Goal: Task Accomplishment & Management: Manage account settings

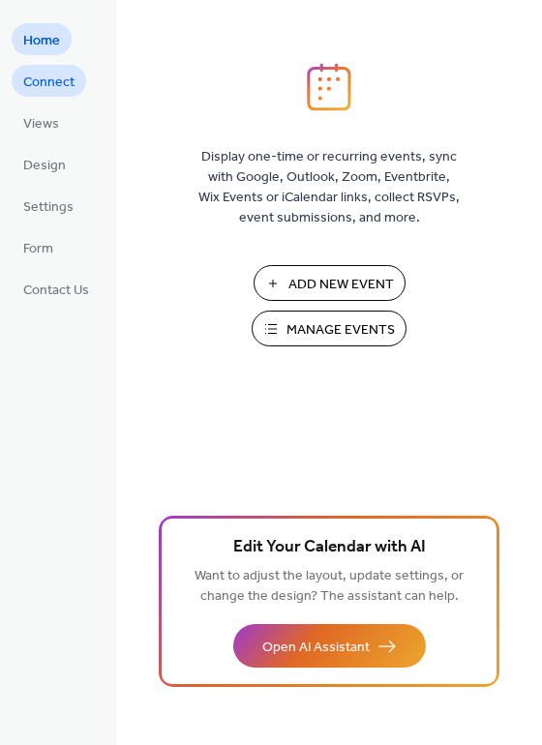
click at [44, 88] on span "Connect" at bounding box center [48, 83] width 51 height 20
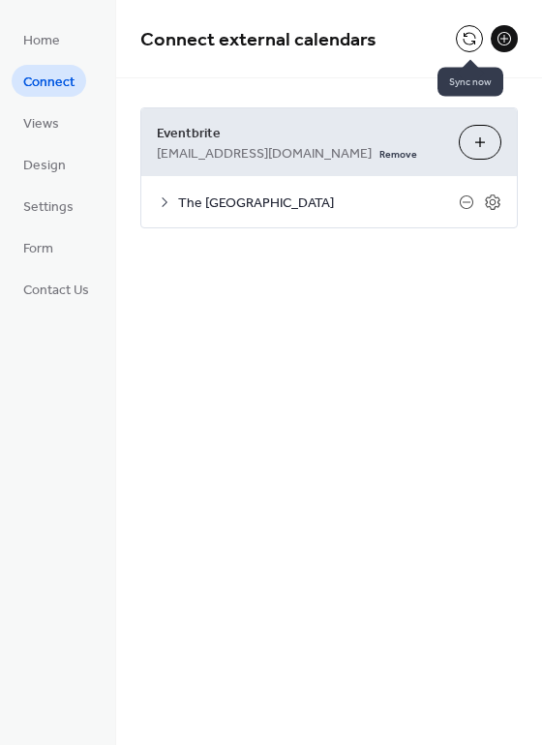
click at [463, 35] on button at bounding box center [469, 38] width 27 height 27
click at [492, 201] on icon at bounding box center [492, 201] width 17 height 17
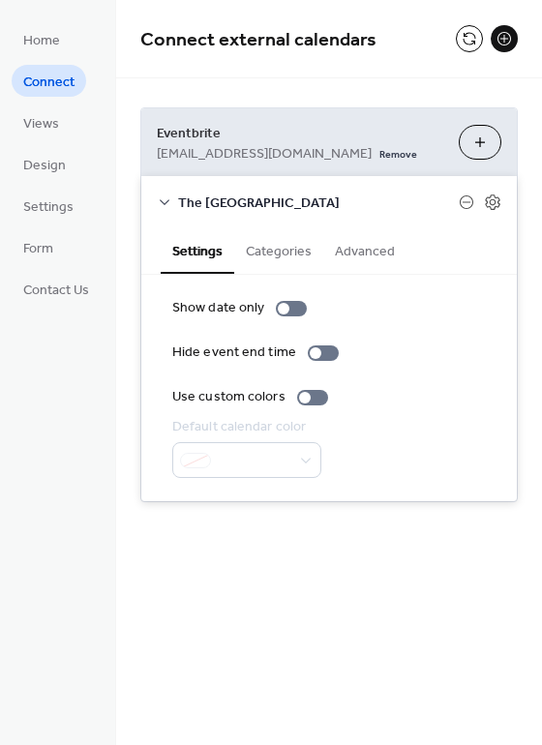
click at [268, 255] on button "Categories" at bounding box center [278, 249] width 89 height 44
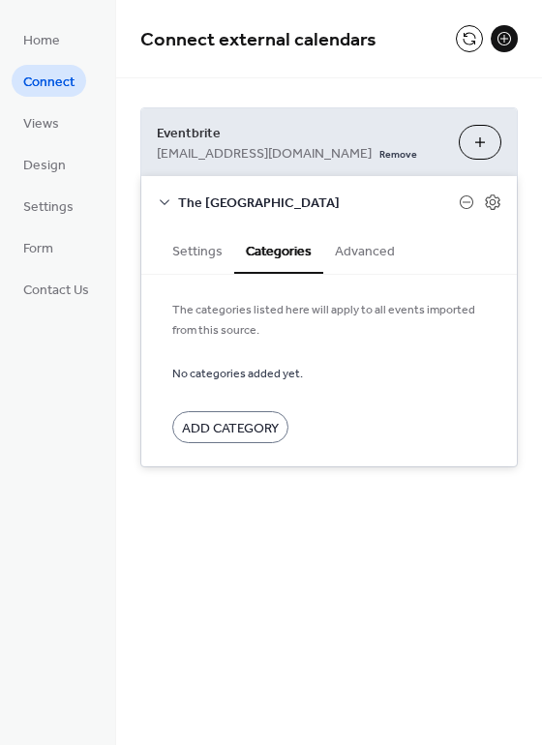
click at [364, 253] on button "Advanced" at bounding box center [364, 249] width 83 height 44
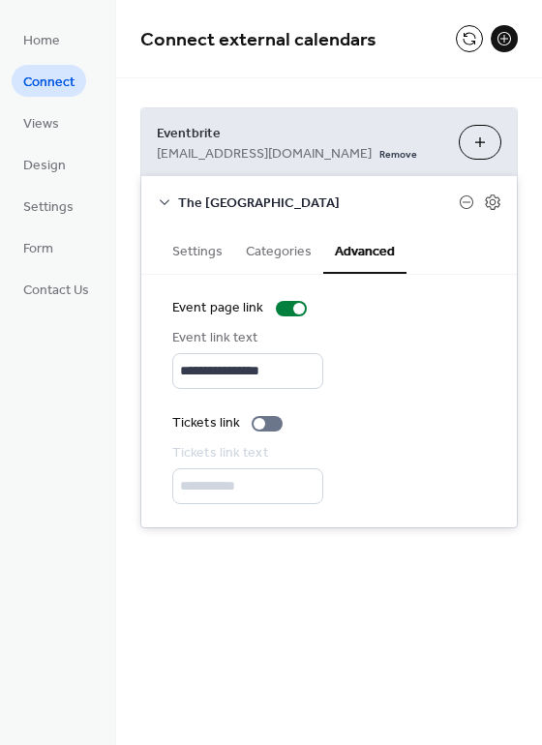
click at [192, 253] on button "Settings" at bounding box center [198, 249] width 74 height 44
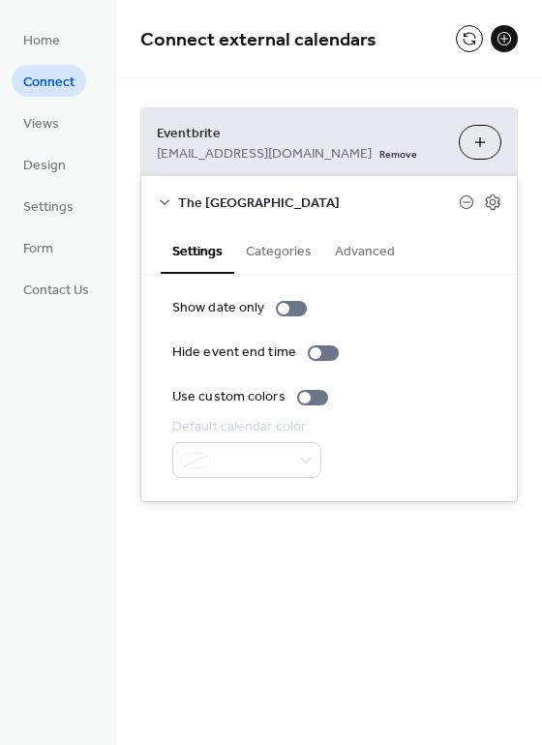
click at [168, 201] on icon at bounding box center [164, 201] width 15 height 15
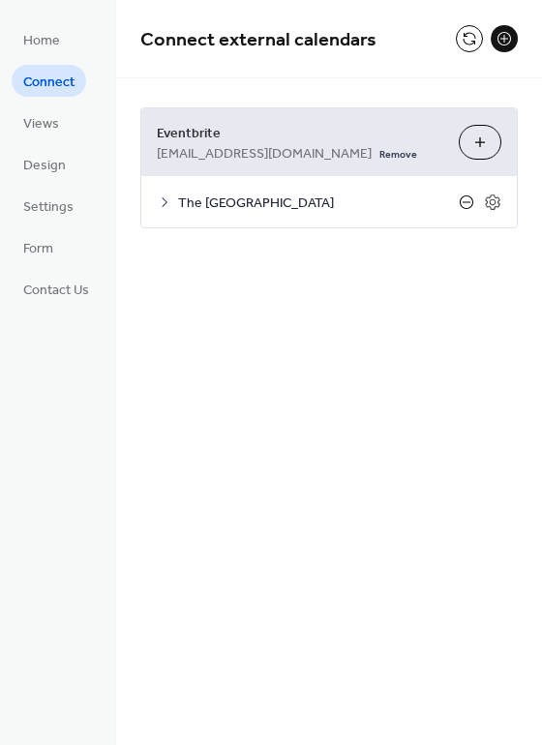
click at [465, 203] on icon at bounding box center [465, 201] width 15 height 15
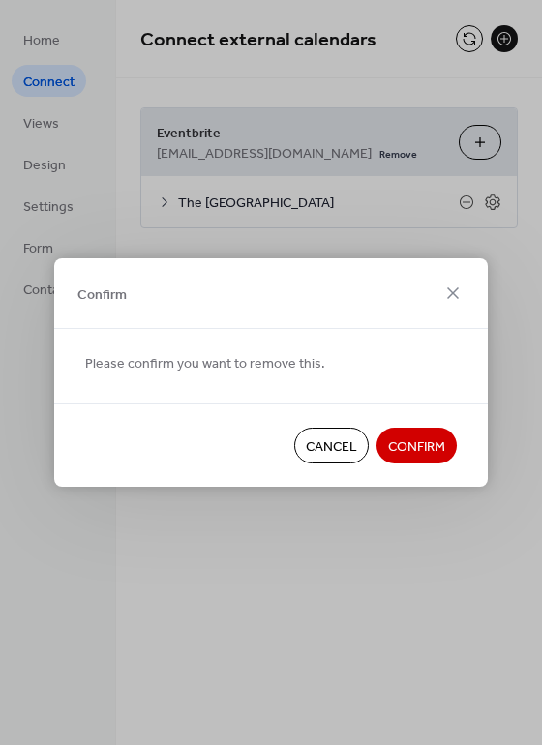
click at [420, 447] on span "Confirm" at bounding box center [416, 447] width 57 height 20
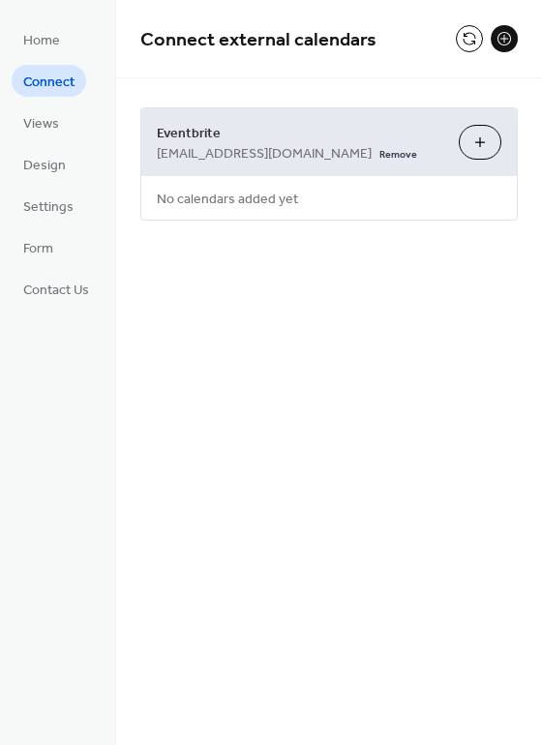
click at [353, 198] on div "Eventbrite [EMAIL_ADDRESS][DOMAIN_NAME] Remove Choose Organizers No calendars a…" at bounding box center [328, 163] width 377 height 113
click at [273, 207] on span "No calendars added yet" at bounding box center [227, 200] width 172 height 44
click at [507, 39] on button at bounding box center [503, 38] width 27 height 27
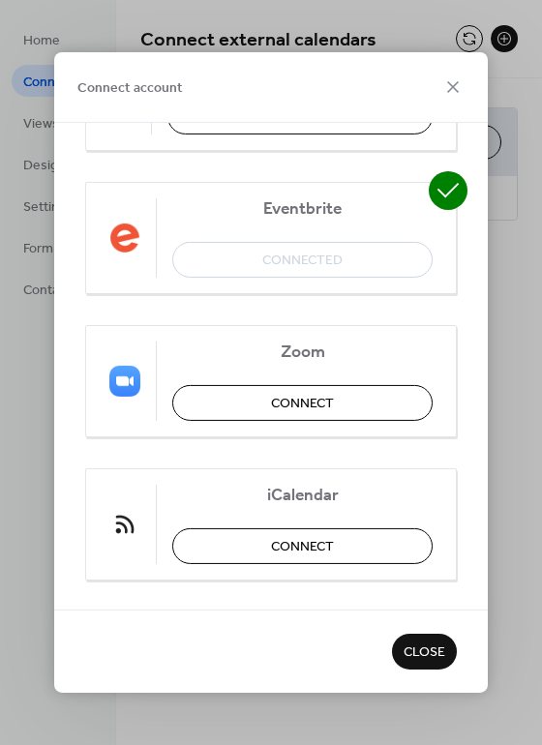
scroll to position [419, 0]
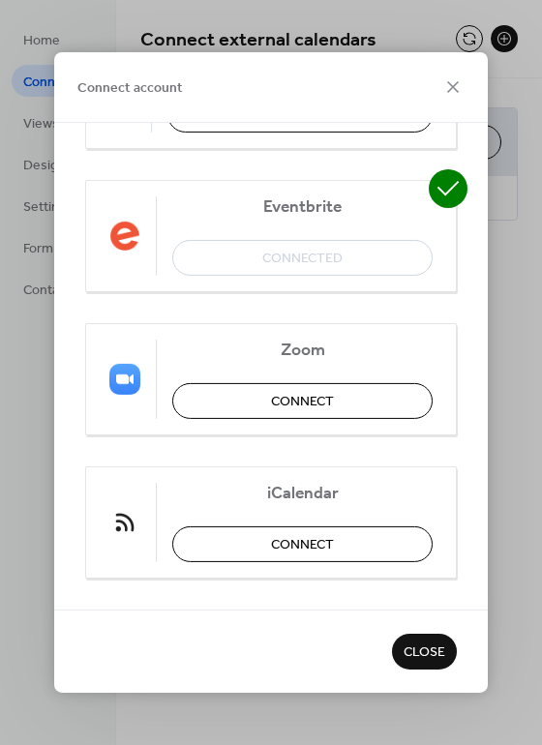
click at [313, 264] on div "Eventbrite Connected" at bounding box center [270, 236] width 371 height 112
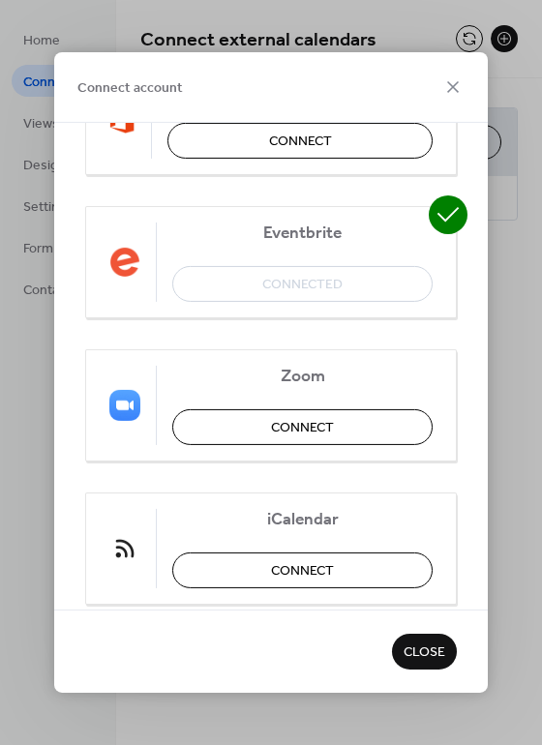
scroll to position [251, 0]
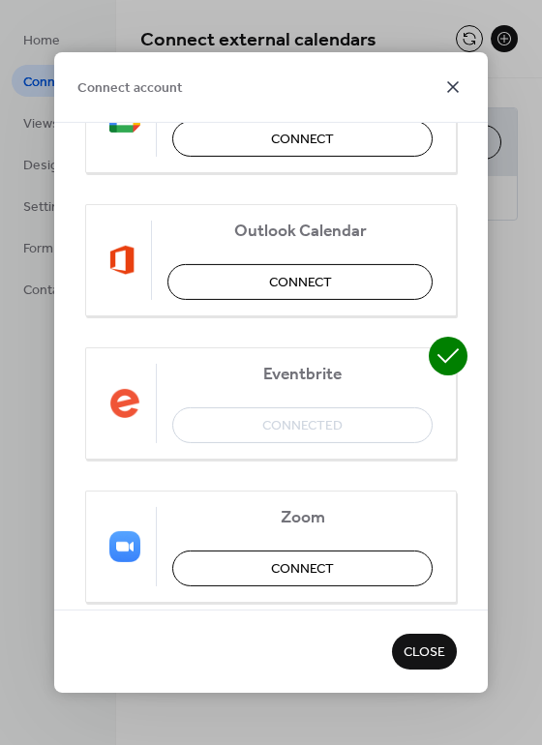
click at [451, 79] on icon at bounding box center [452, 86] width 23 height 23
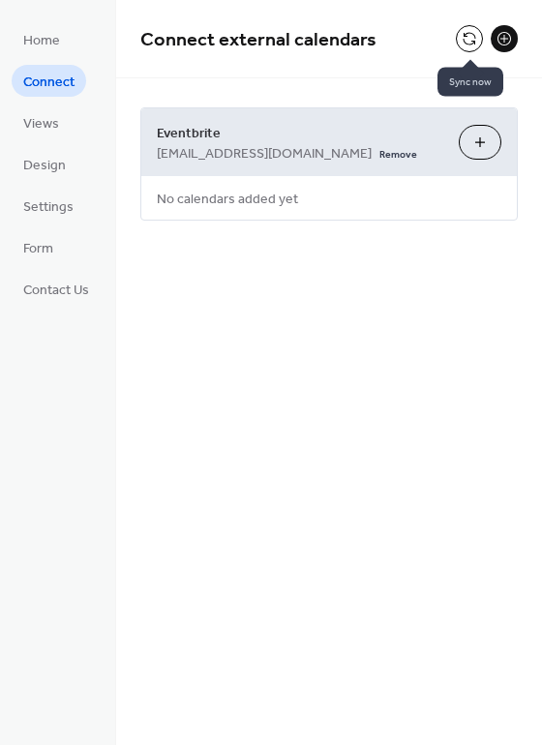
click at [472, 43] on button at bounding box center [469, 38] width 27 height 27
click at [498, 37] on button at bounding box center [503, 38] width 27 height 27
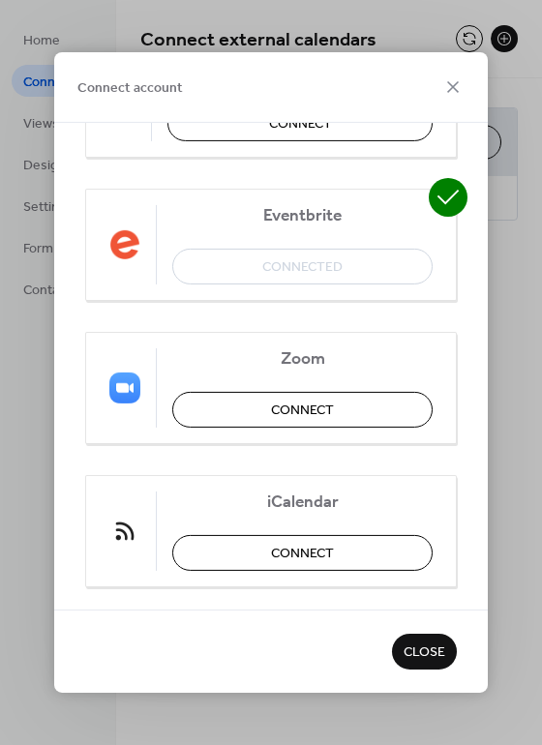
scroll to position [434, 0]
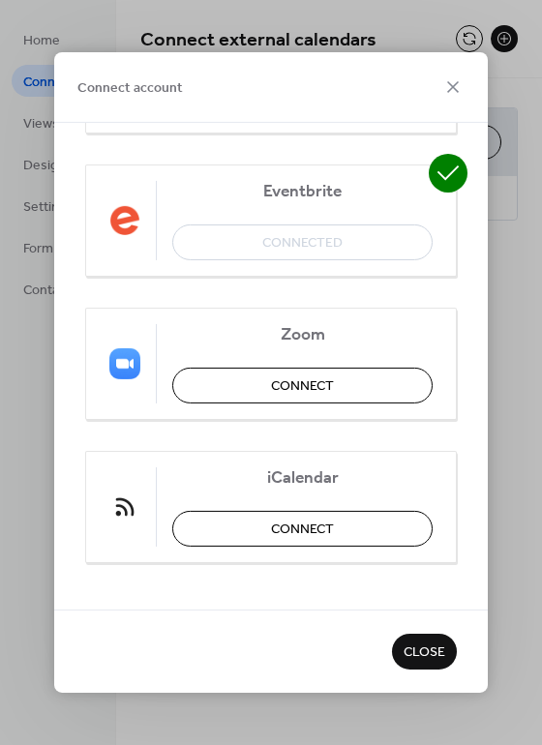
click at [332, 223] on div "Eventbrite Connected" at bounding box center [270, 220] width 371 height 112
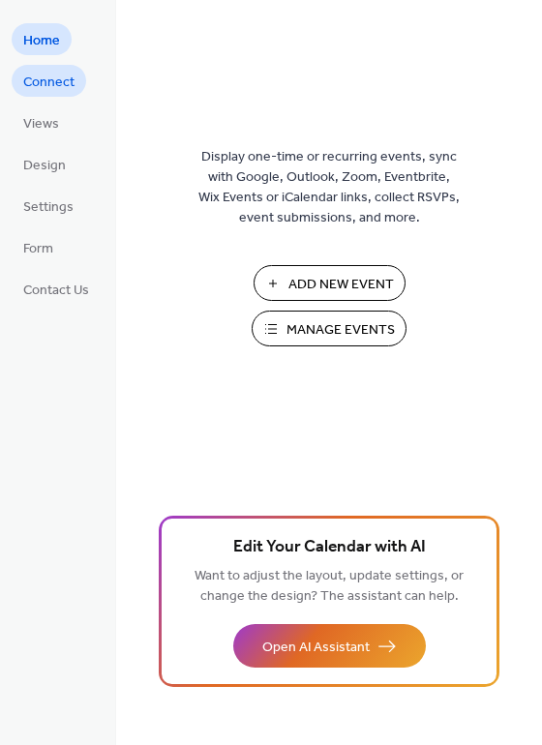
click at [40, 82] on span "Connect" at bounding box center [48, 83] width 51 height 20
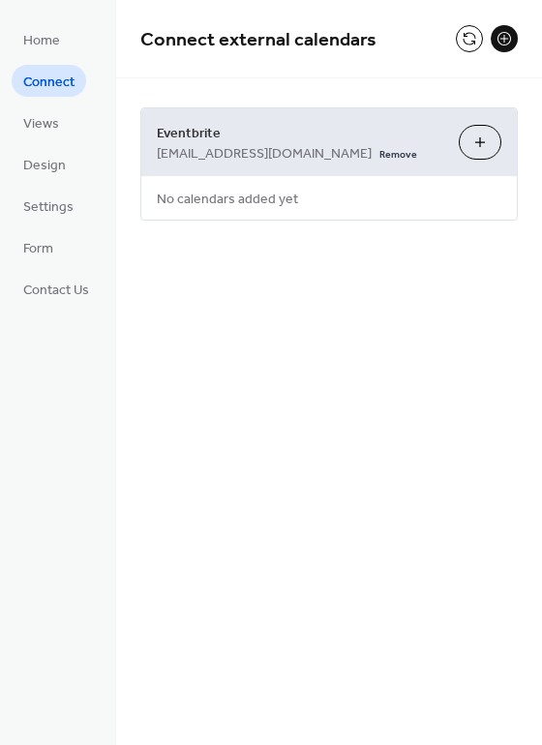
click at [477, 140] on button "Choose Organizers" at bounding box center [479, 142] width 43 height 35
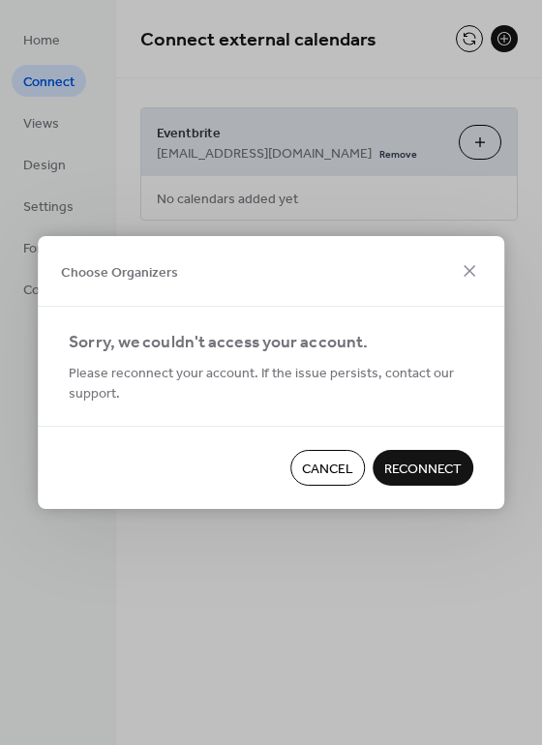
click at [420, 471] on span "Reconnect" at bounding box center [422, 469] width 77 height 20
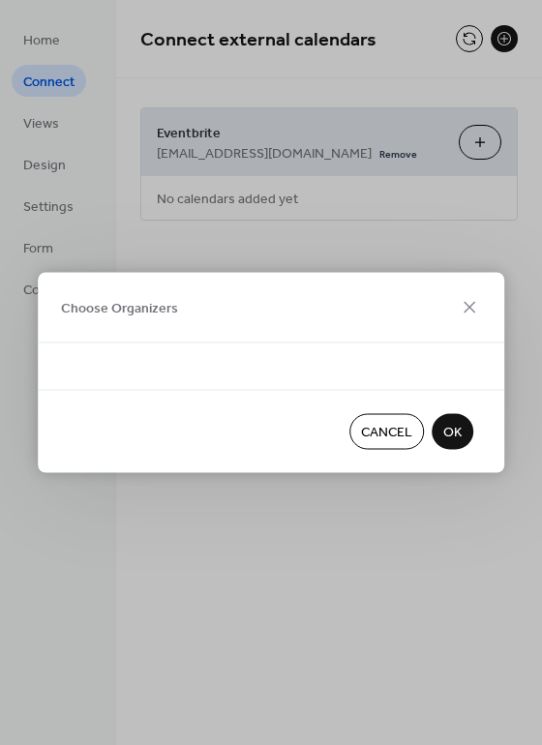
click at [455, 425] on span "OK" at bounding box center [452, 433] width 18 height 20
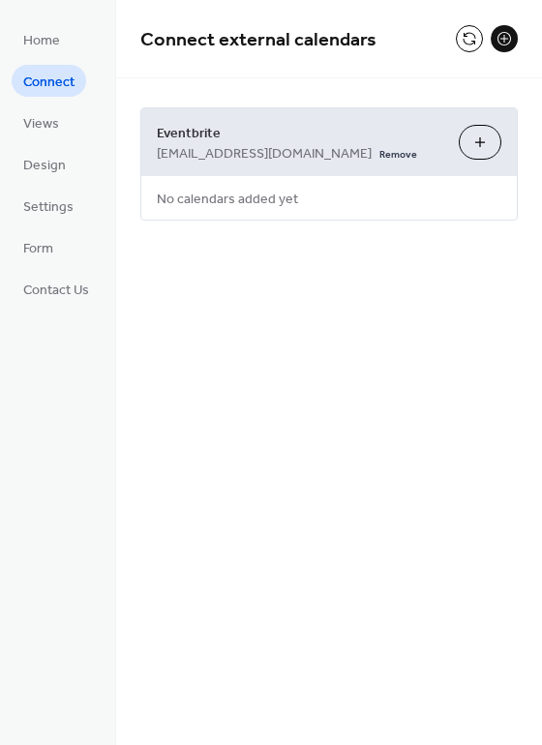
click at [242, 202] on span "No calendars added yet" at bounding box center [227, 200] width 172 height 44
click at [509, 38] on button at bounding box center [503, 38] width 27 height 27
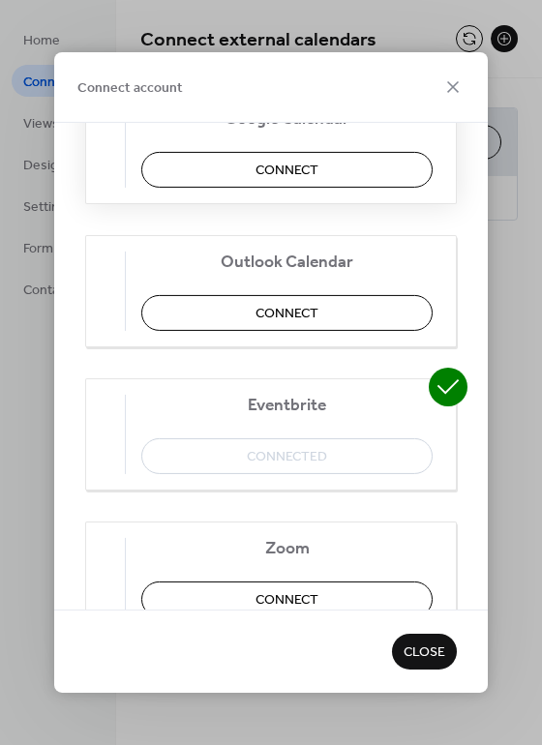
scroll to position [338, 0]
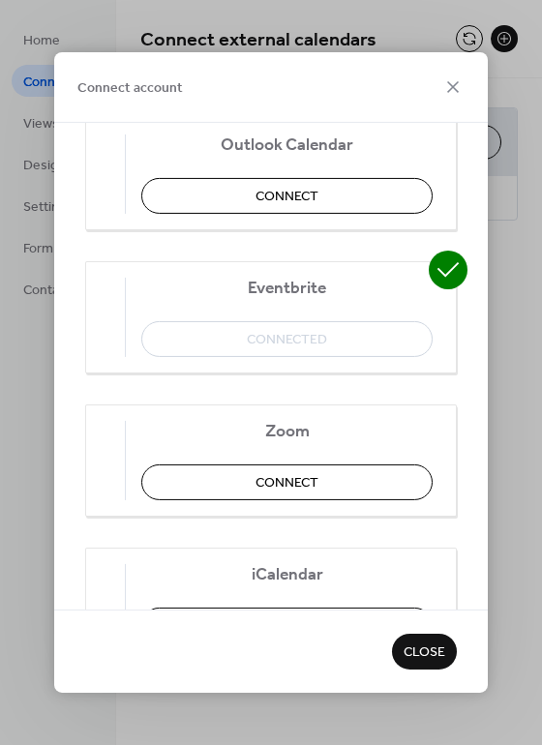
click at [315, 330] on div "Eventbrite Connected" at bounding box center [270, 317] width 371 height 112
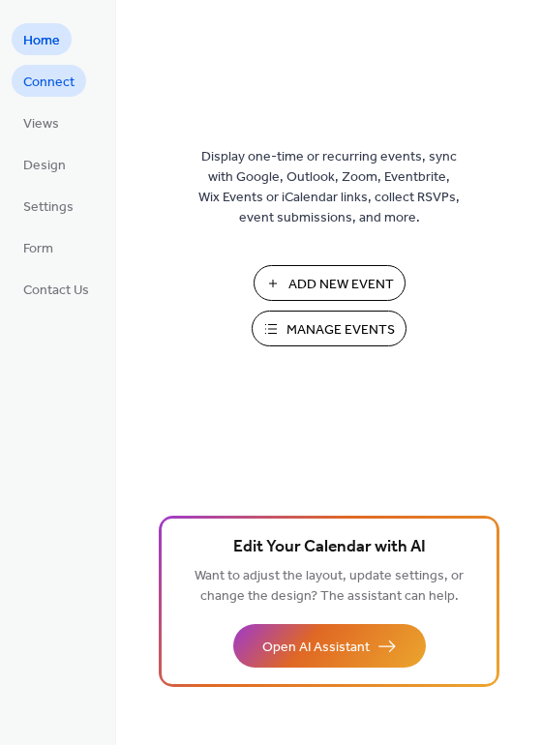
click at [49, 85] on span "Connect" at bounding box center [48, 83] width 51 height 20
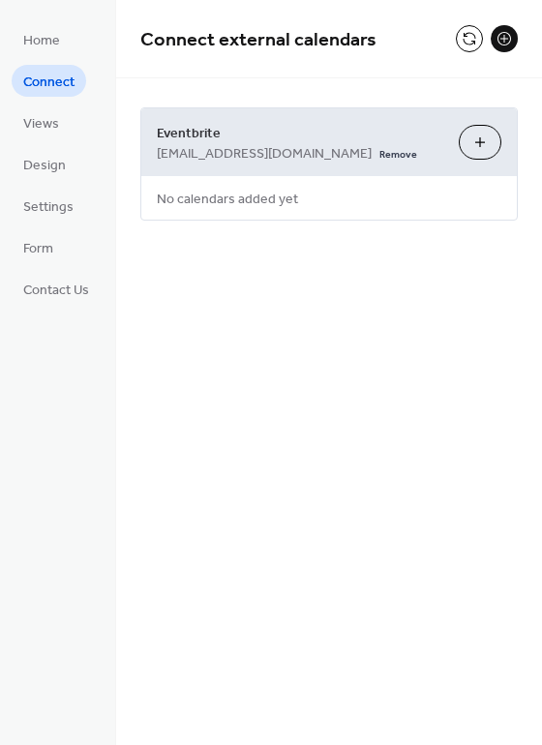
click at [489, 144] on button "Choose Organizers" at bounding box center [479, 142] width 43 height 35
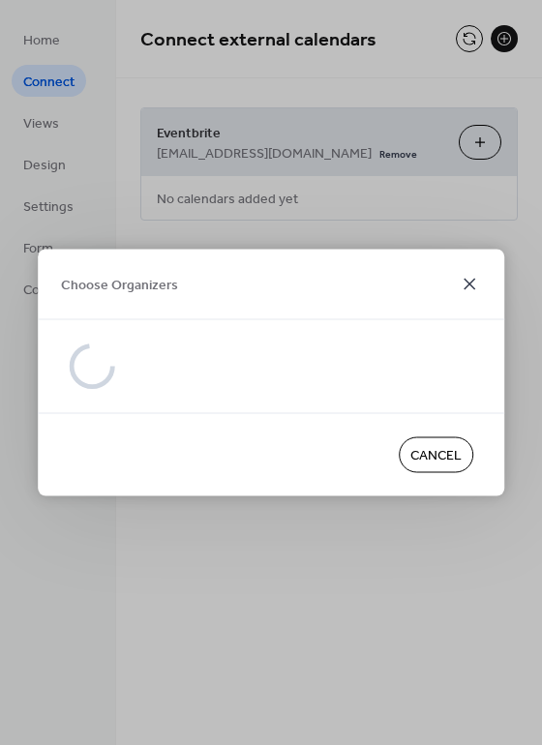
click at [468, 281] on icon at bounding box center [469, 284] width 23 height 23
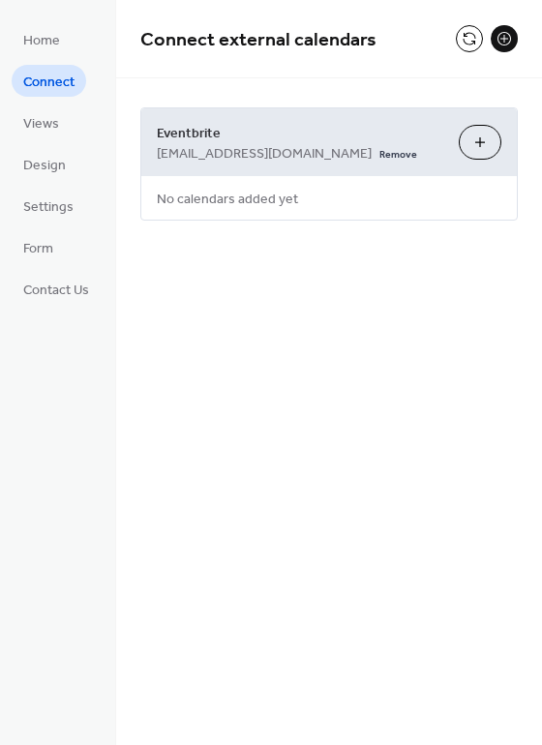
click at [506, 36] on button at bounding box center [503, 38] width 27 height 27
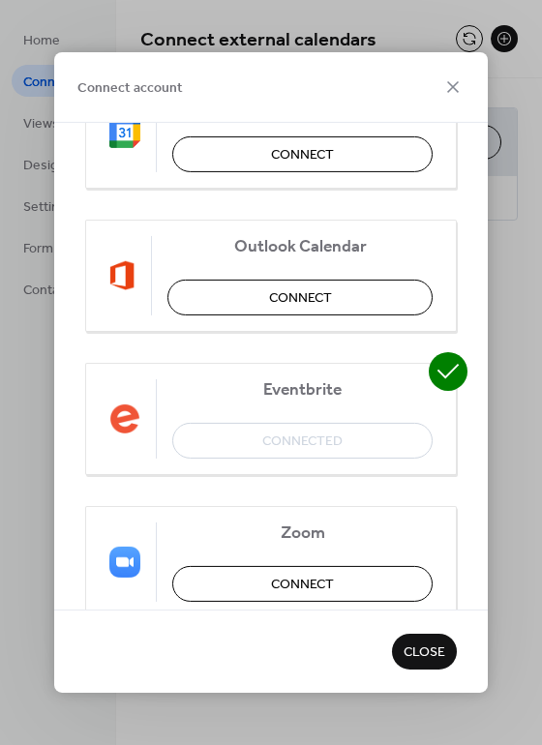
scroll to position [252, 0]
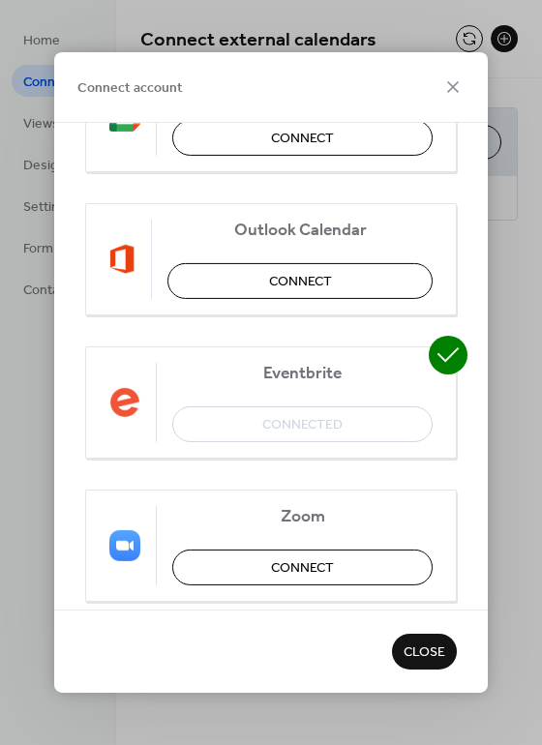
click at [303, 434] on div "Eventbrite Connected" at bounding box center [270, 402] width 371 height 112
click at [303, 433] on div "Eventbrite Connected" at bounding box center [270, 402] width 371 height 112
click at [456, 84] on icon at bounding box center [452, 86] width 23 height 23
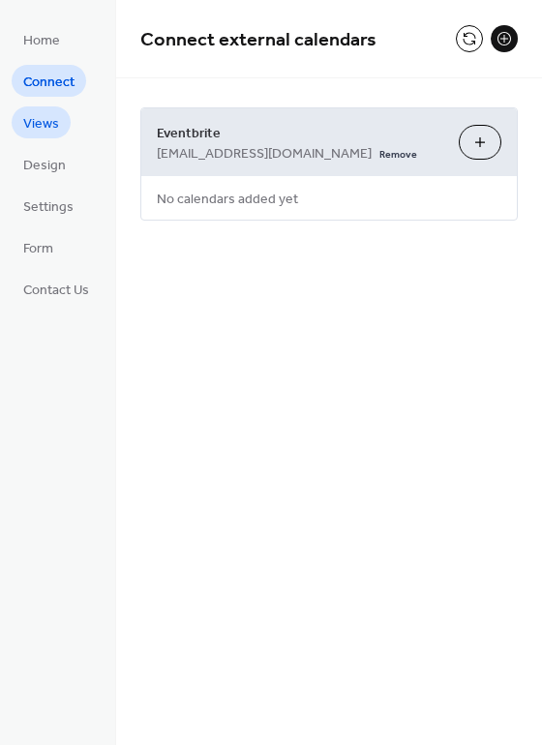
click at [52, 133] on span "Views" at bounding box center [41, 124] width 36 height 20
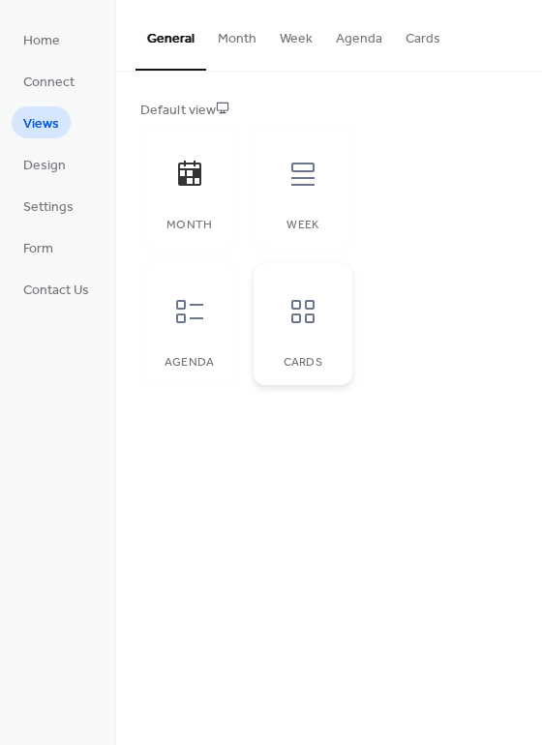
click at [308, 323] on icon at bounding box center [302, 311] width 31 height 31
